Goal: Task Accomplishment & Management: Use online tool/utility

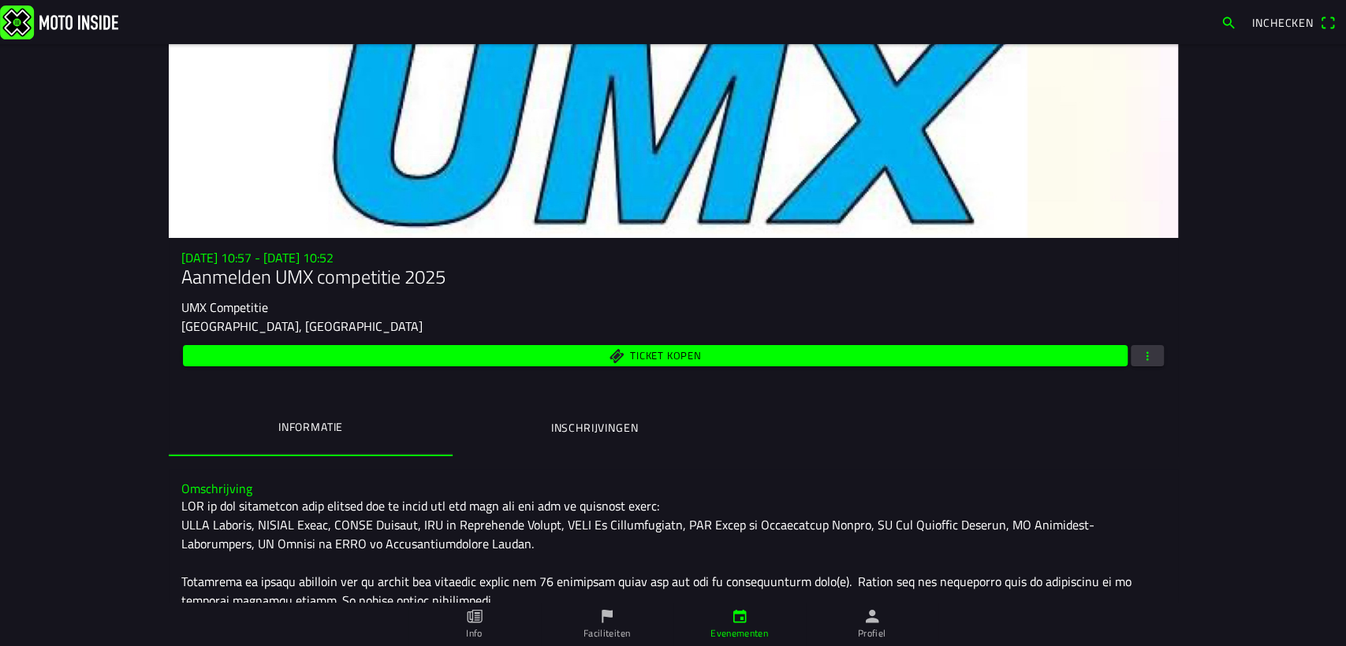
click at [1140, 359] on span "button" at bounding box center [1147, 355] width 14 height 21
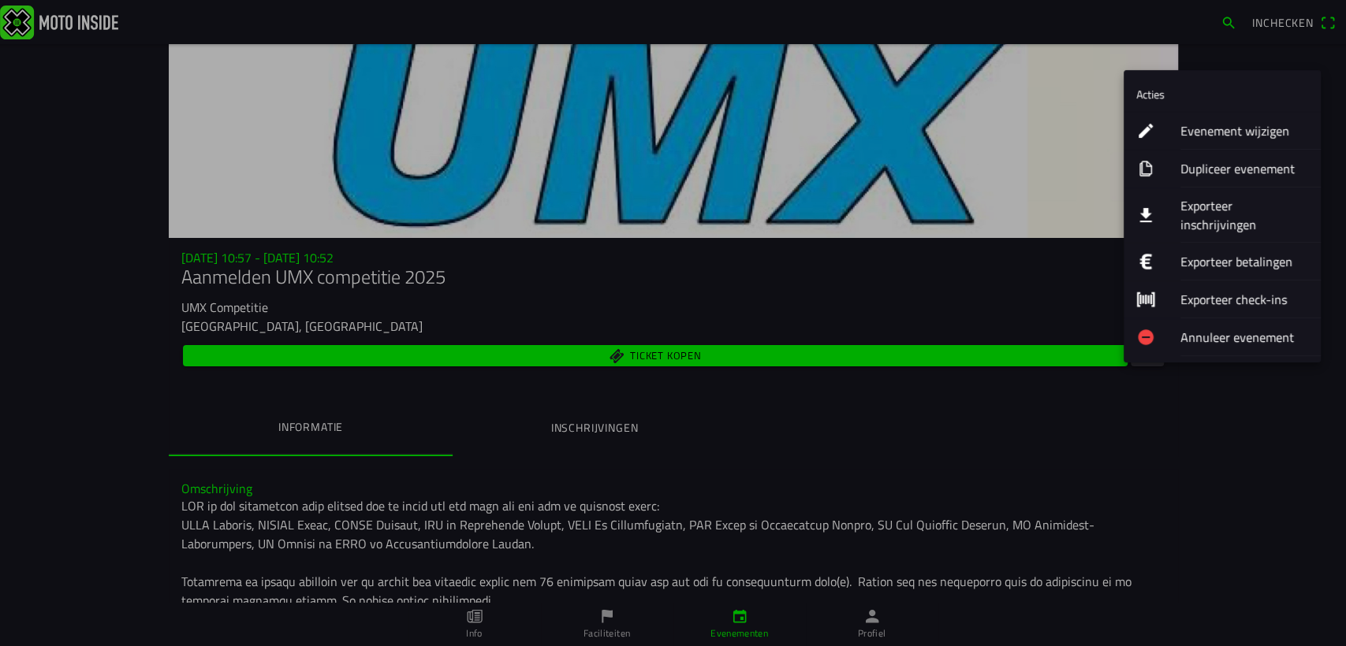
click at [1219, 210] on ion-label "Exporteer inschrijvingen" at bounding box center [1244, 215] width 128 height 38
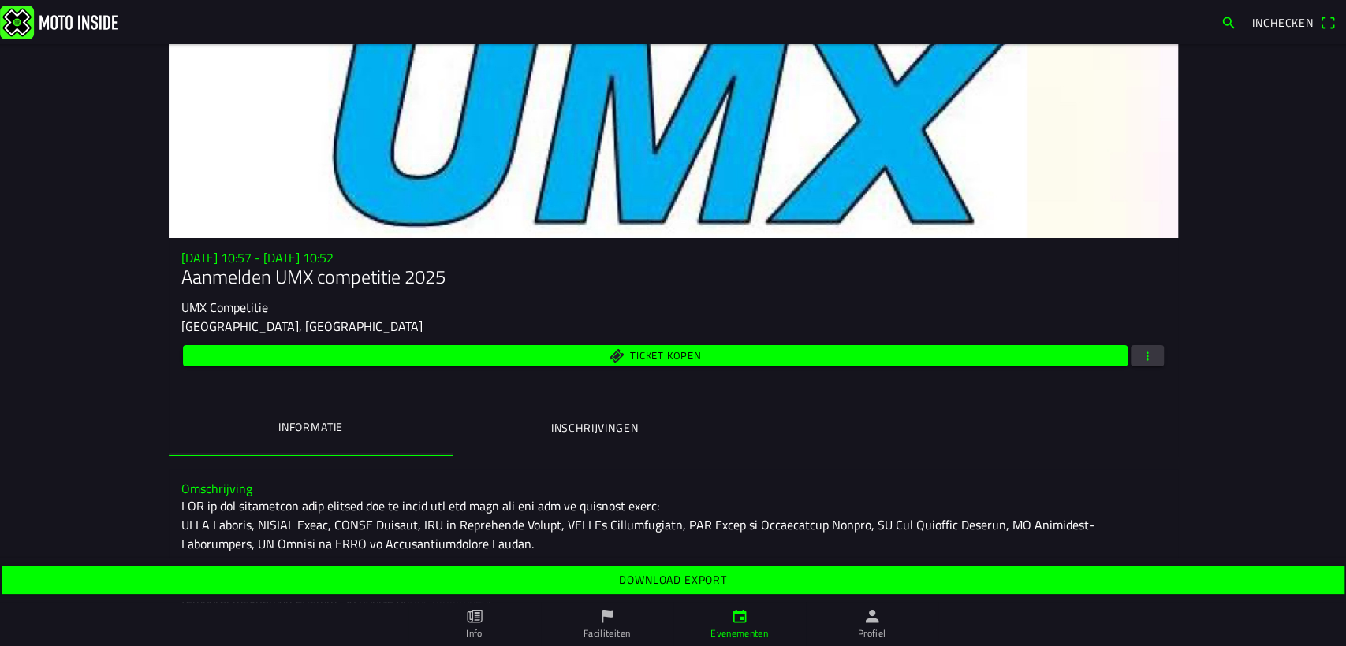
click at [0, 0] on slot "Download export" at bounding box center [0, 0] width 0 height 0
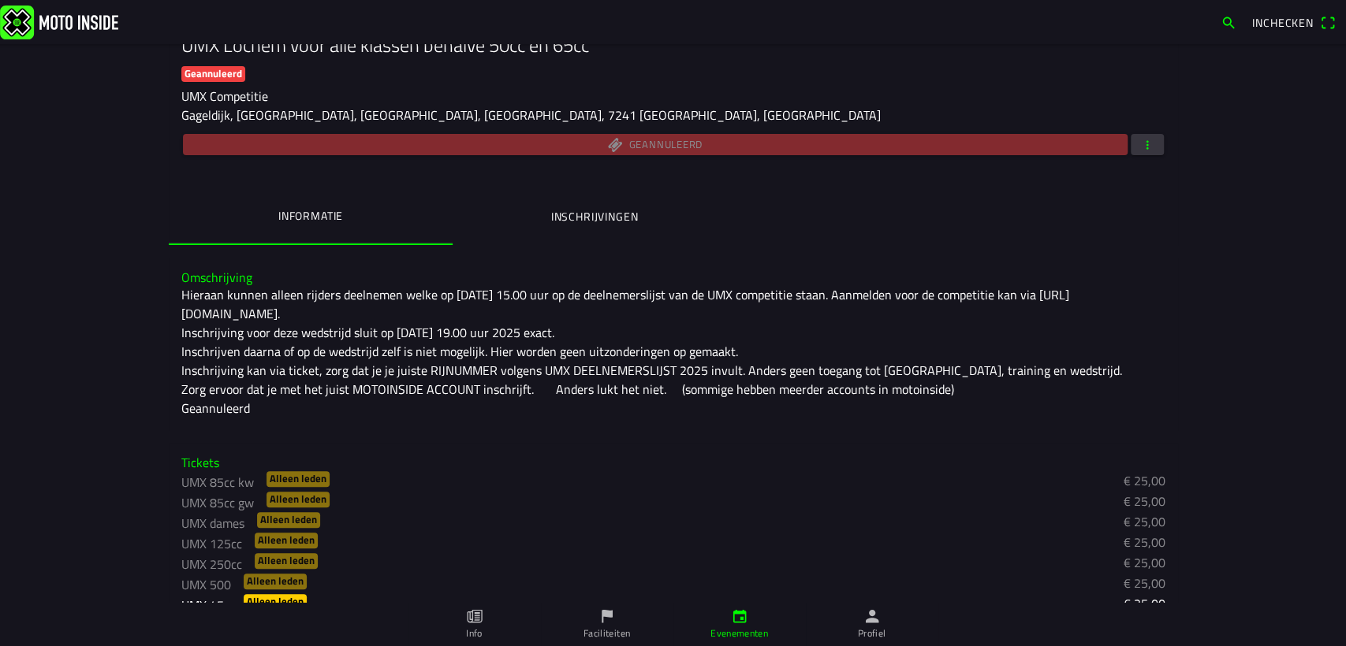
scroll to position [258, 0]
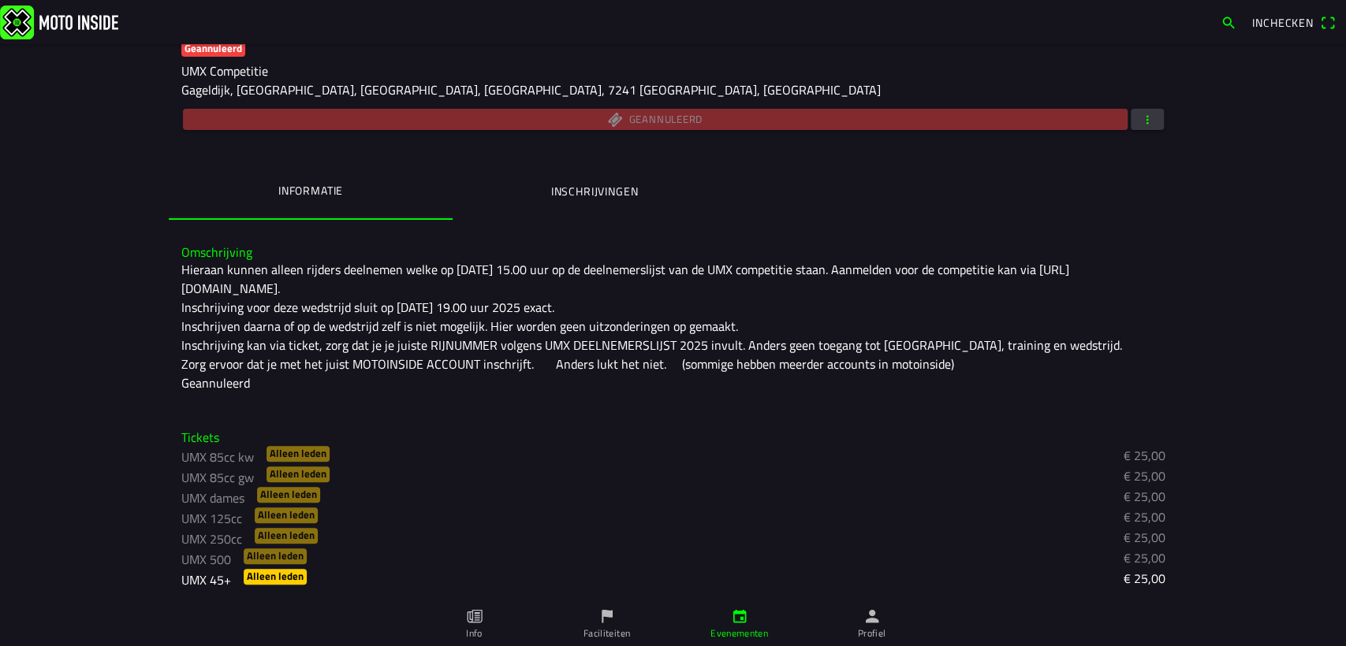
click at [594, 195] on ion-label "Inschrijvingen" at bounding box center [594, 191] width 88 height 17
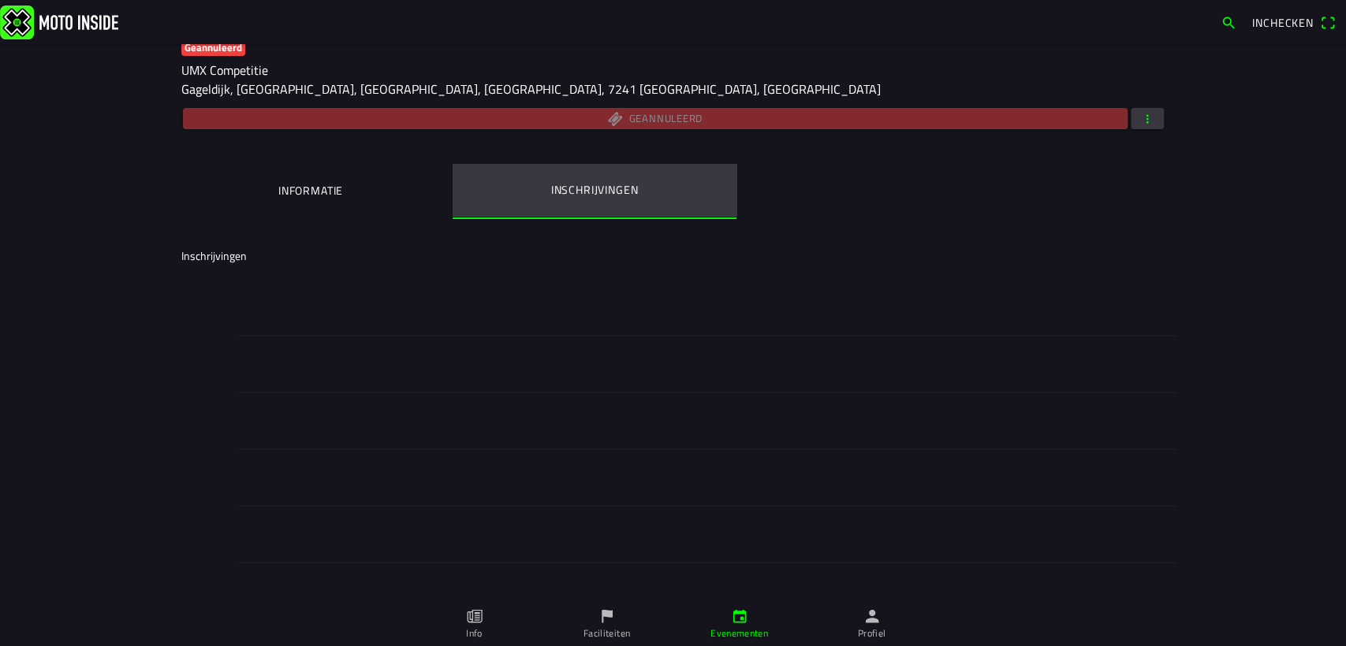
scroll to position [0, 0]
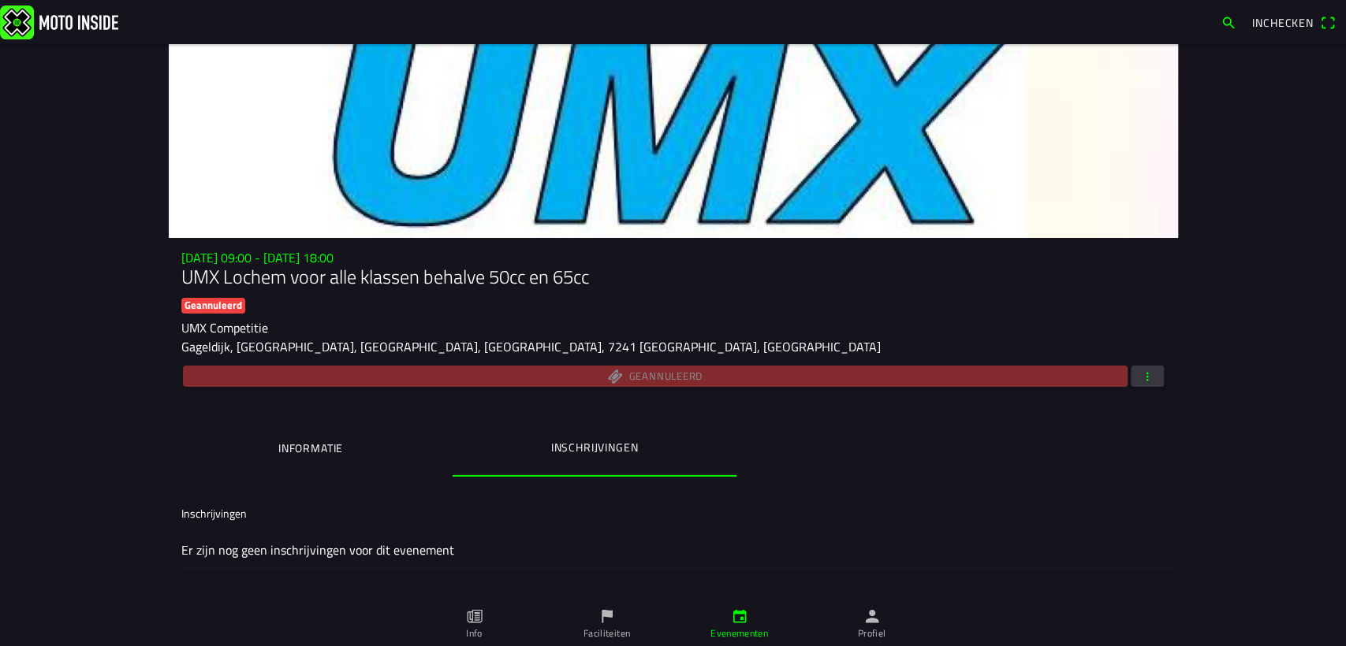
click at [613, 448] on ion-label "Inschrijvingen" at bounding box center [594, 447] width 88 height 17
click at [1140, 378] on span "button" at bounding box center [1147, 376] width 14 height 21
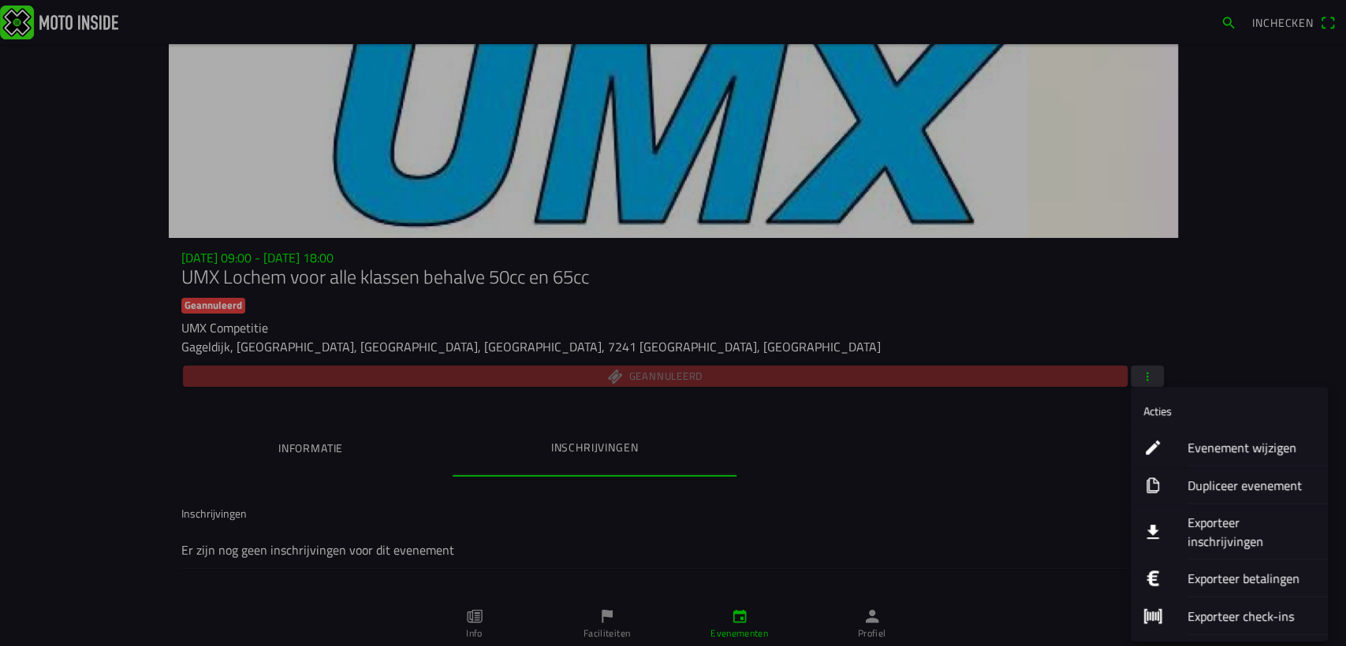
click at [1217, 526] on ion-label "Exporteer inschrijvingen" at bounding box center [1251, 532] width 128 height 38
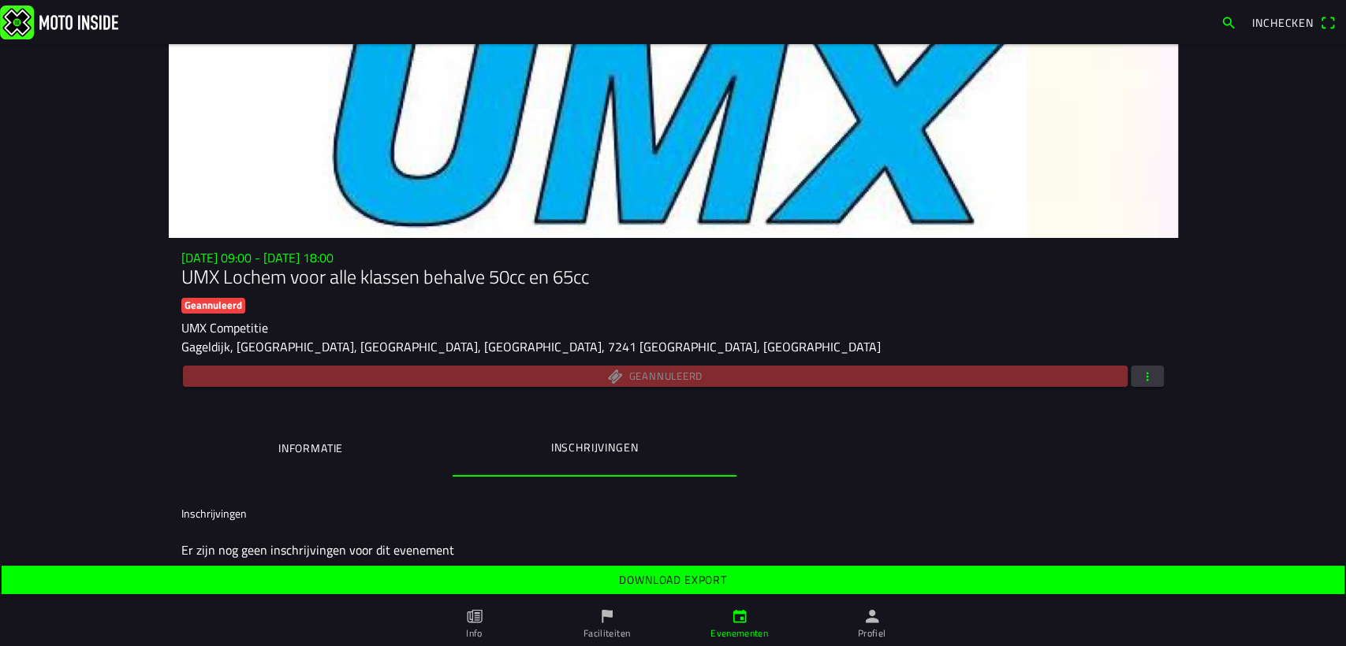
click at [0, 0] on slot "Download export" at bounding box center [0, 0] width 0 height 0
